Goal: Check status: Check status

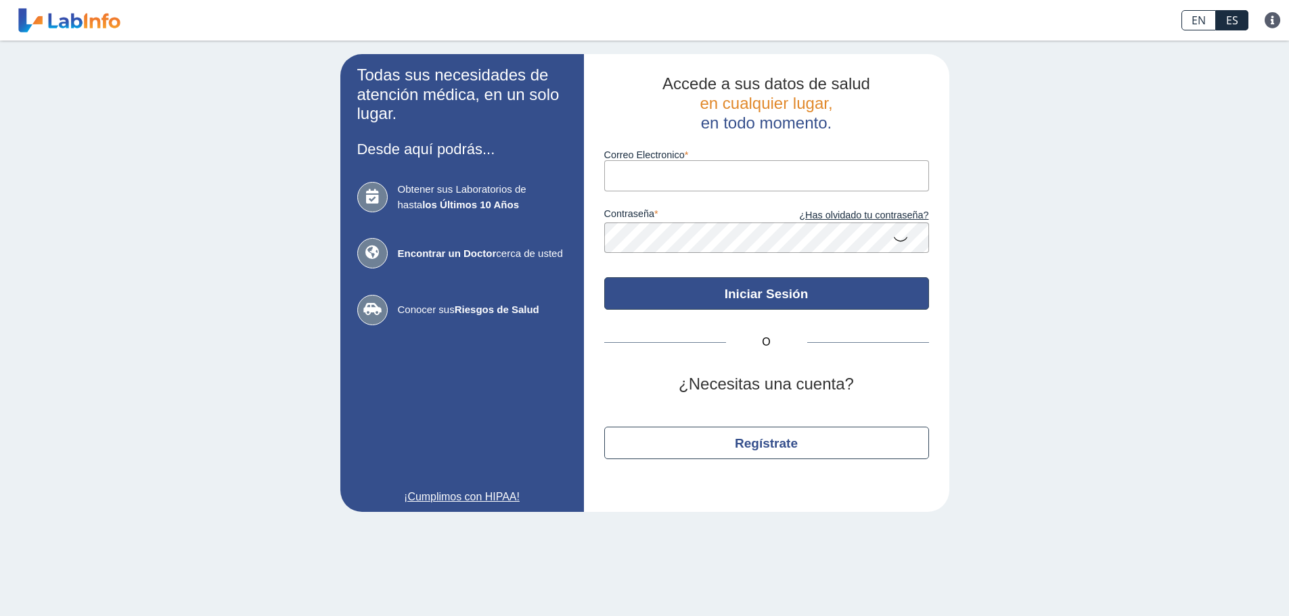
type input "[PERSON_NAME][EMAIL_ADDRESS][DOMAIN_NAME]"
click at [759, 293] on button "Iniciar Sesión" at bounding box center [766, 293] width 325 height 32
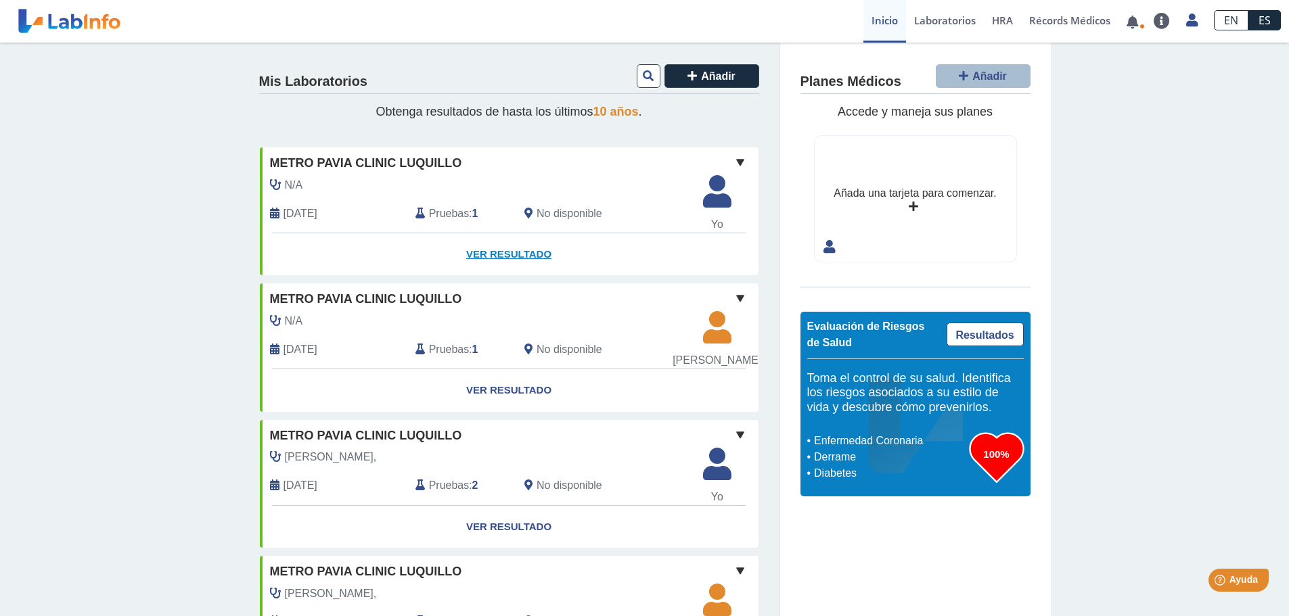
click at [494, 253] on link "Ver Resultado" at bounding box center [509, 254] width 499 height 43
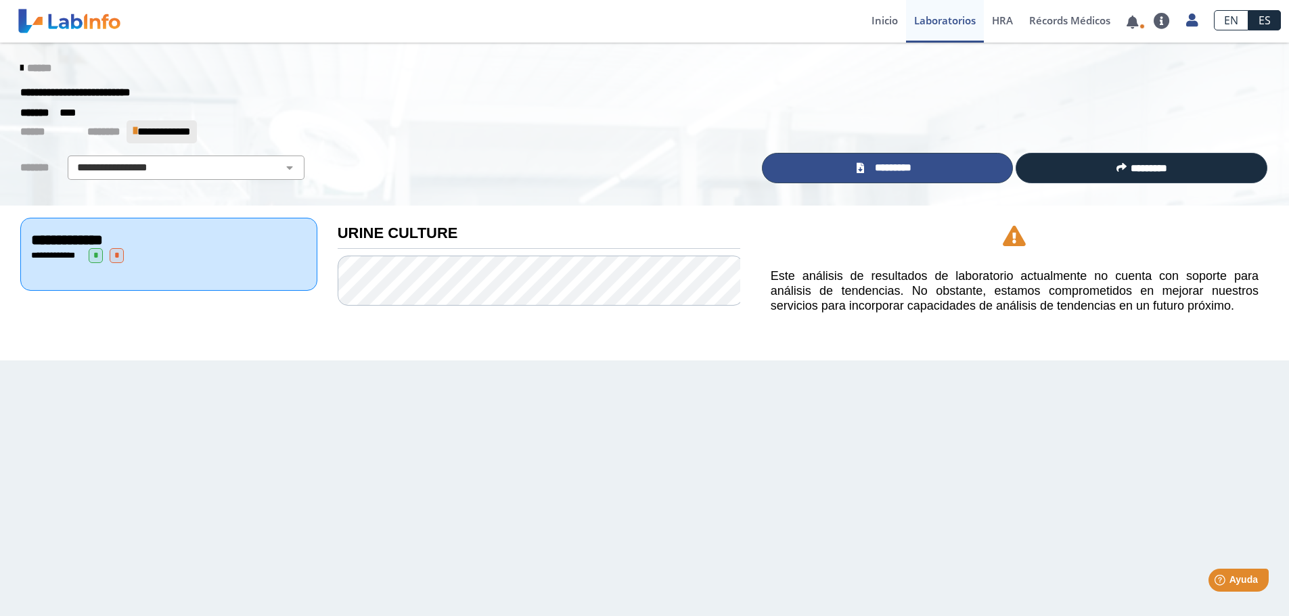
click at [864, 170] on icon at bounding box center [859, 168] width 7 height 10
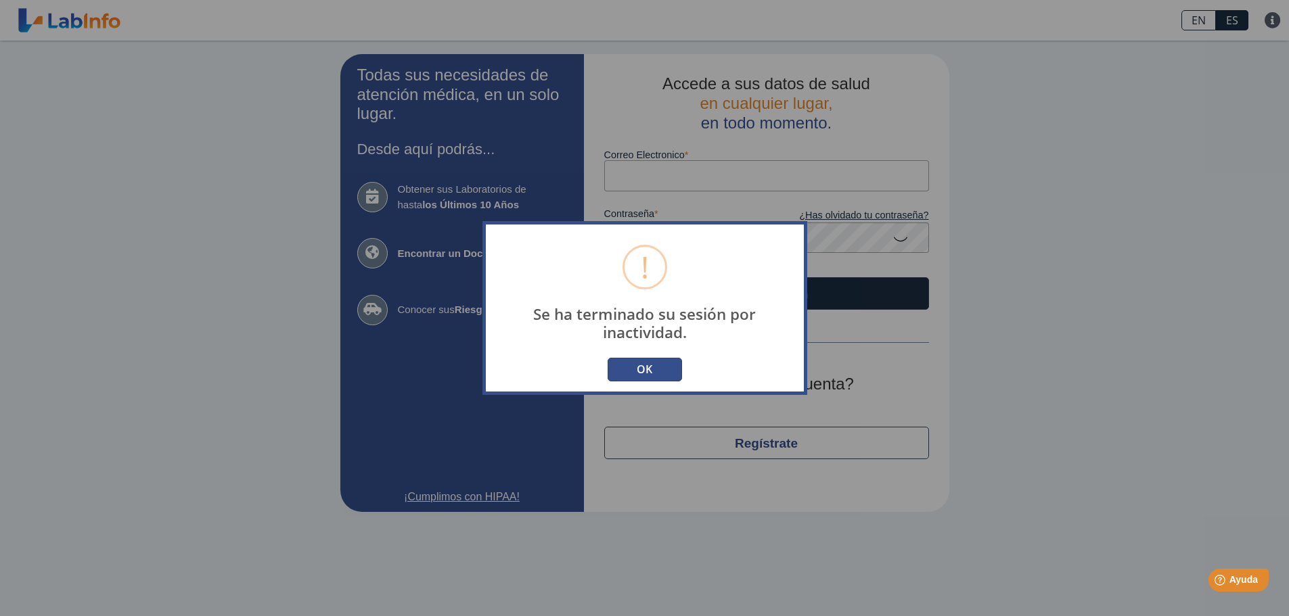
click at [635, 363] on button "OK" at bounding box center [644, 370] width 74 height 24
